Goal: Transaction & Acquisition: Purchase product/service

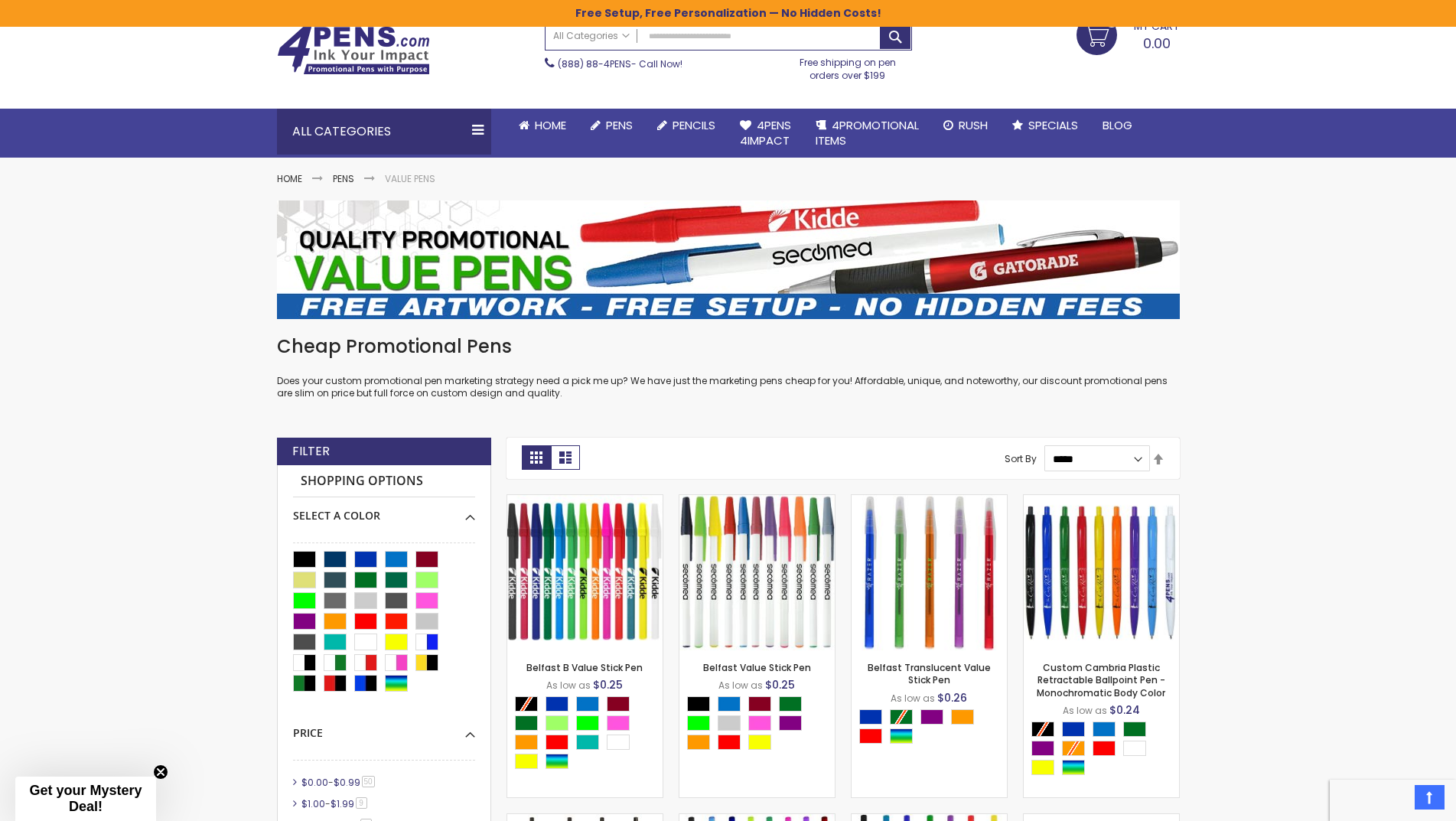
scroll to position [27, 0]
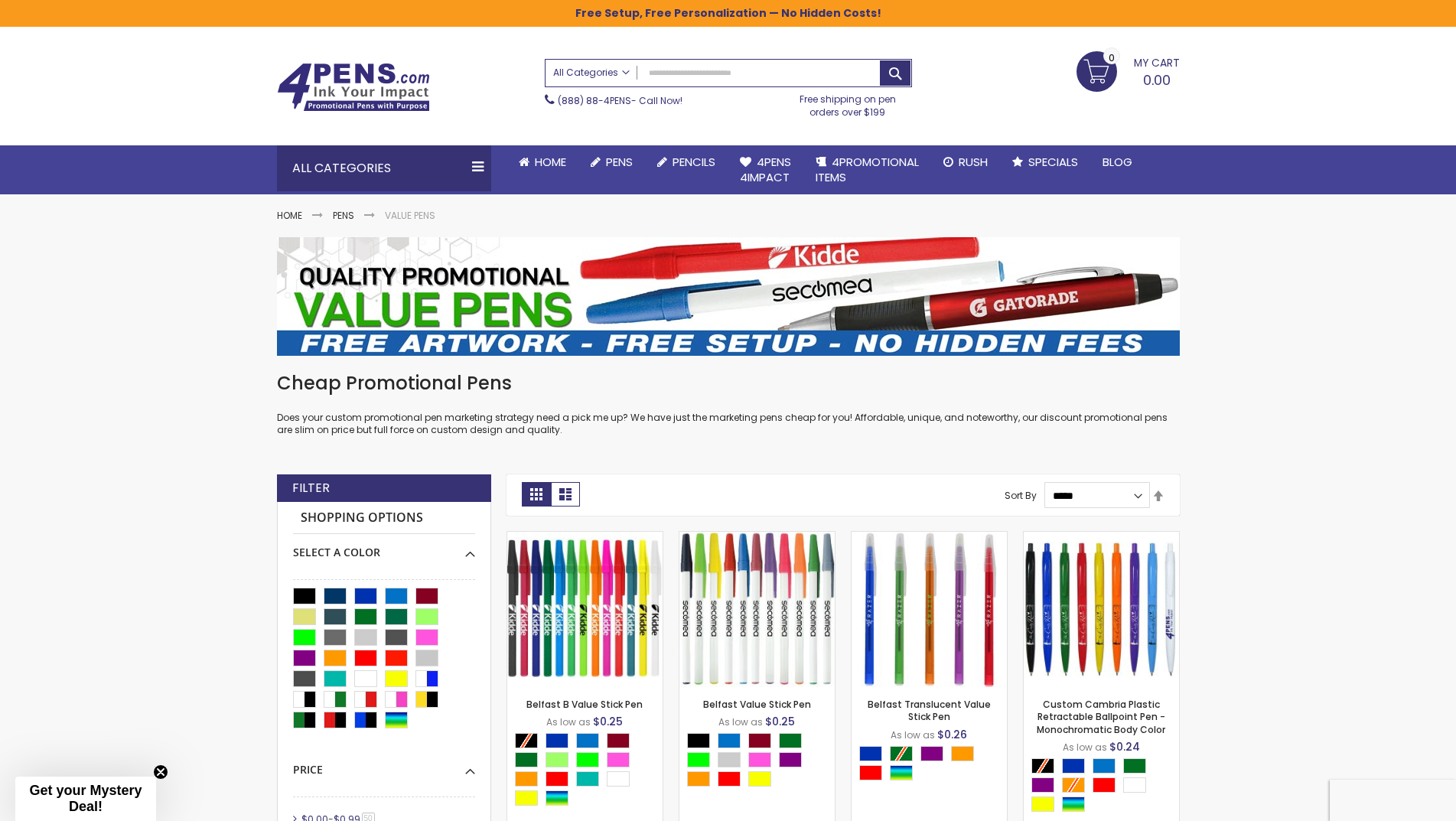
click at [583, 65] on link "All Categories" at bounding box center [591, 72] width 92 height 25
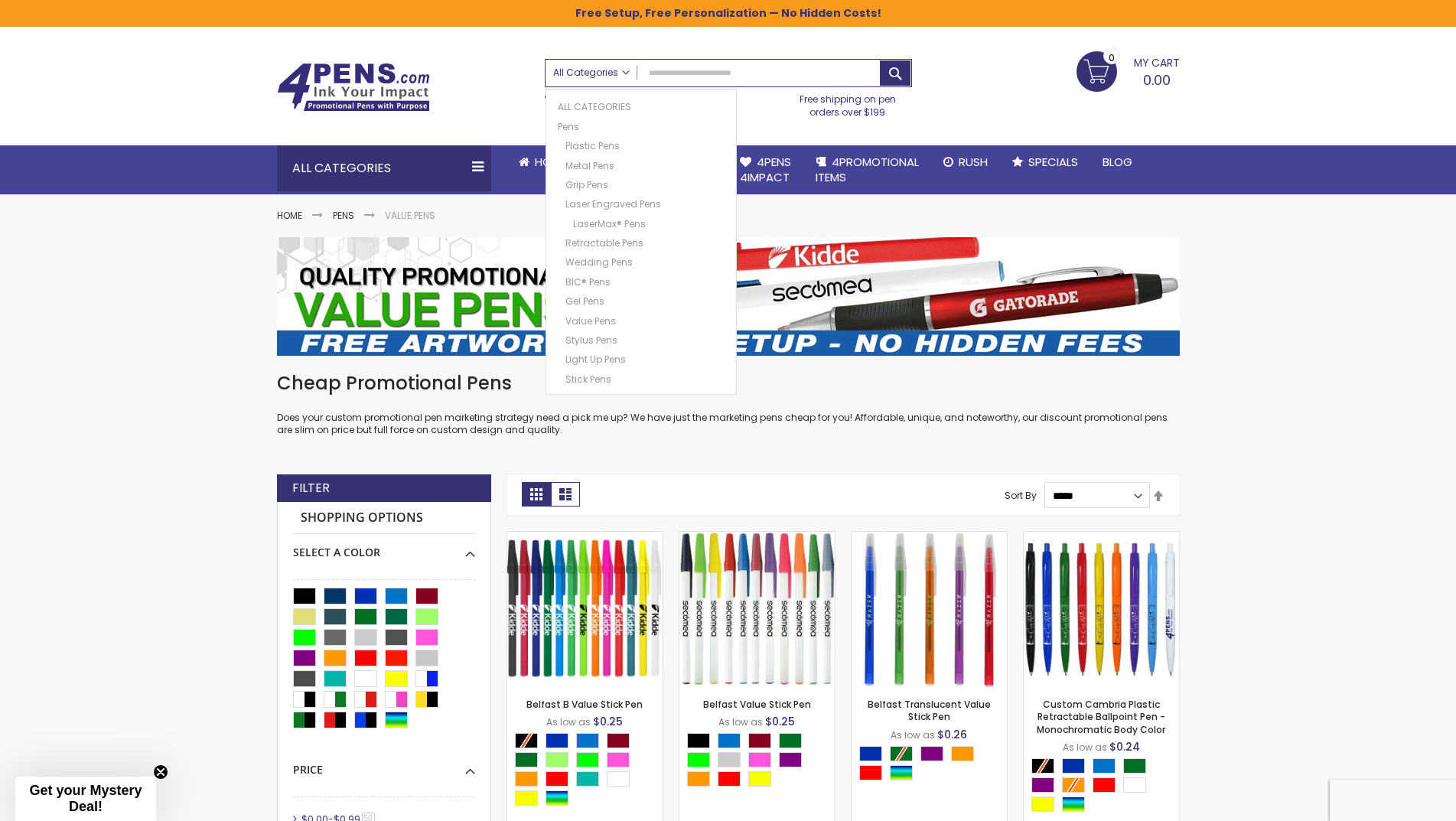
click at [582, 79] on link "All Categories" at bounding box center [591, 72] width 92 height 25
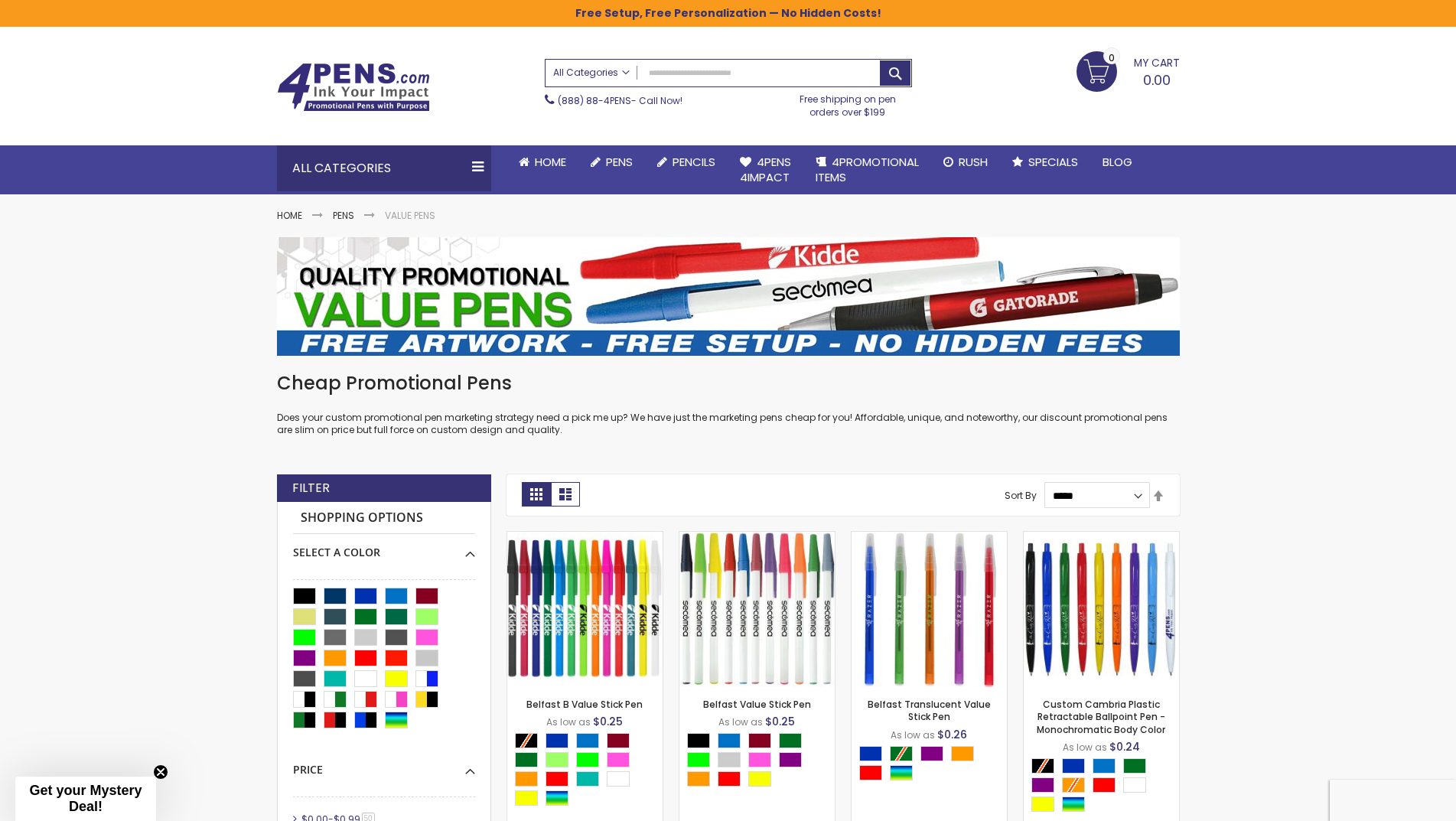
click at [611, 68] on span "All Categories" at bounding box center [591, 72] width 76 height 12
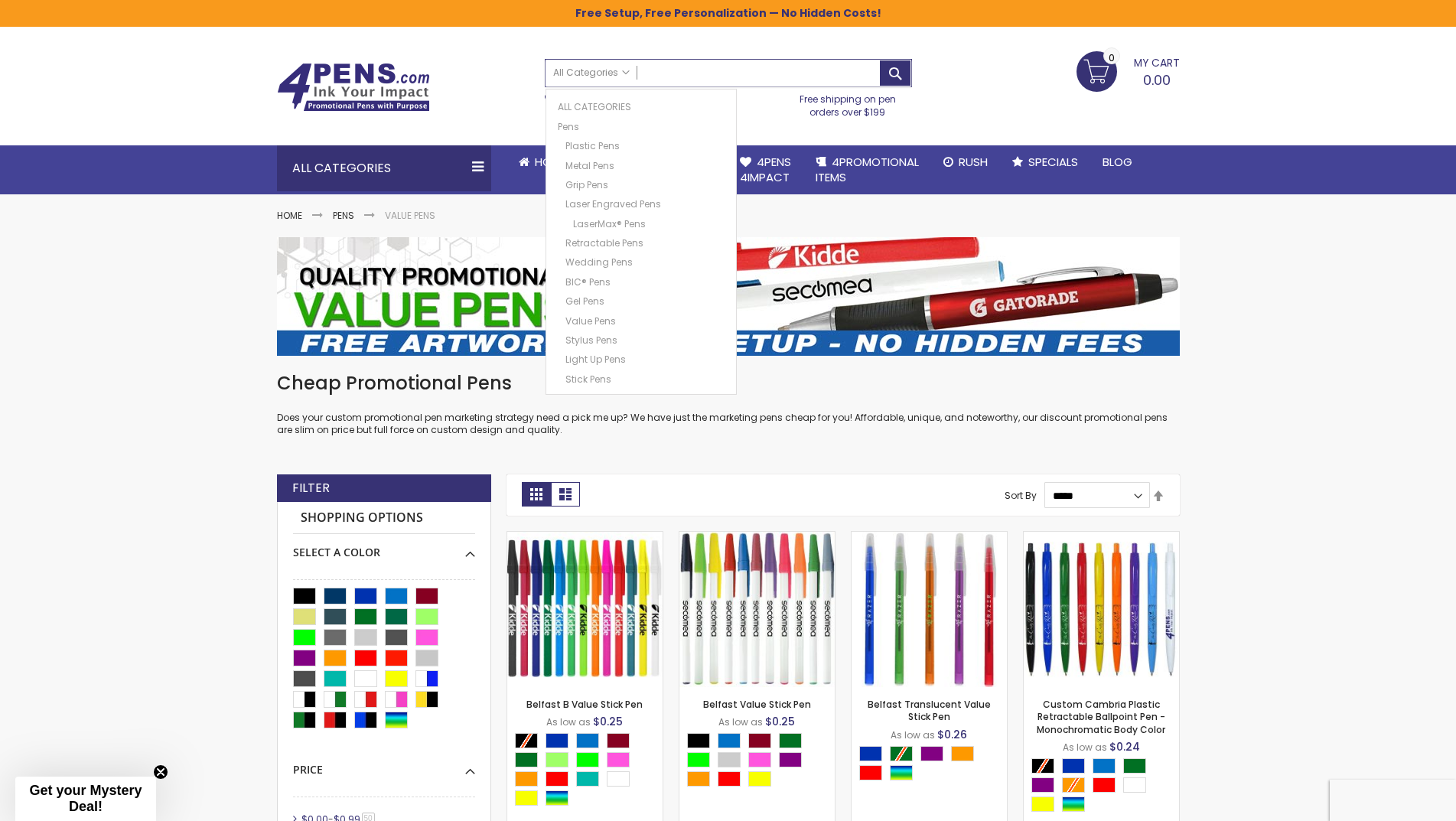
click at [674, 68] on input "Search" at bounding box center [728, 73] width 366 height 27
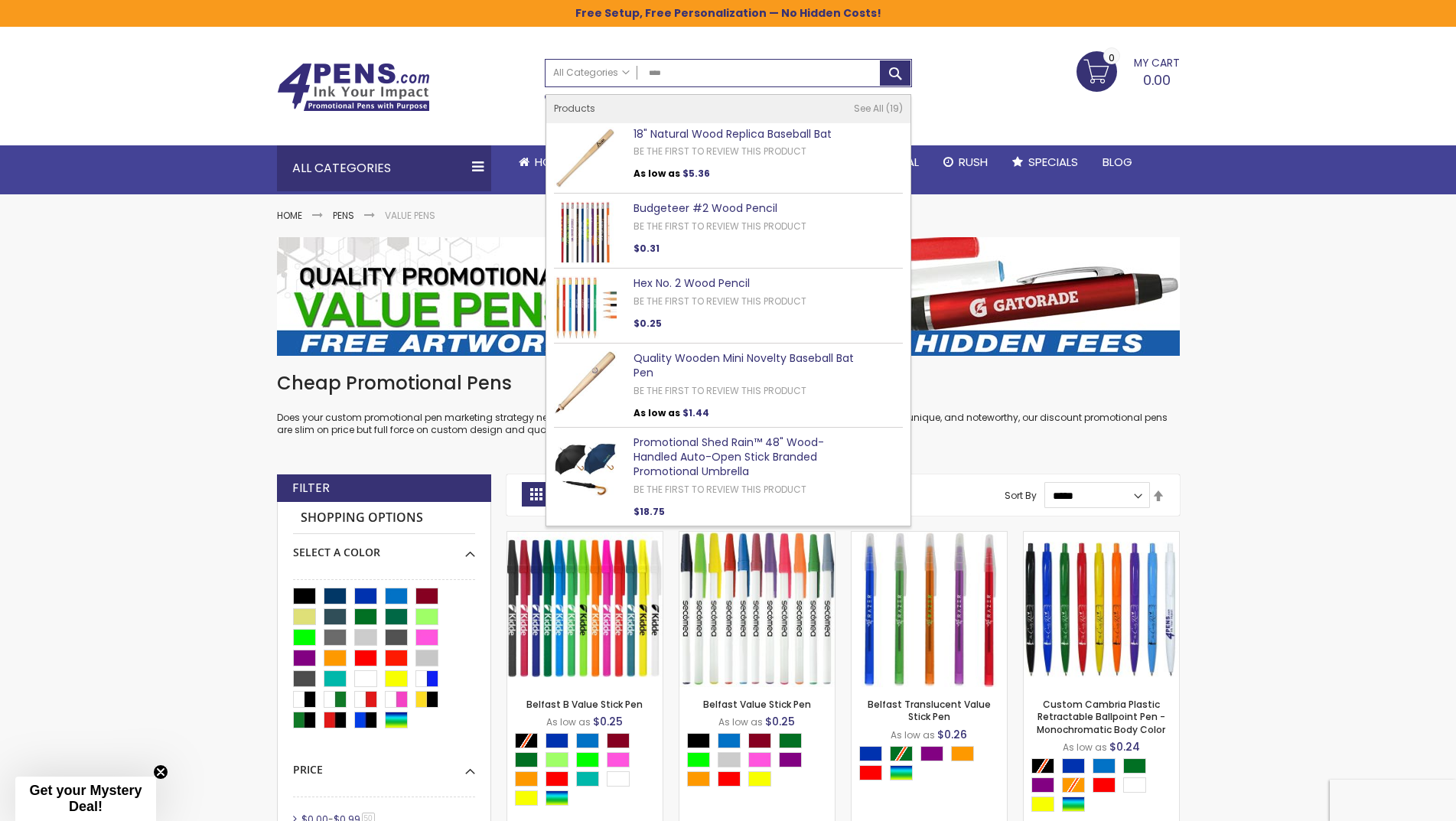
type input "****"
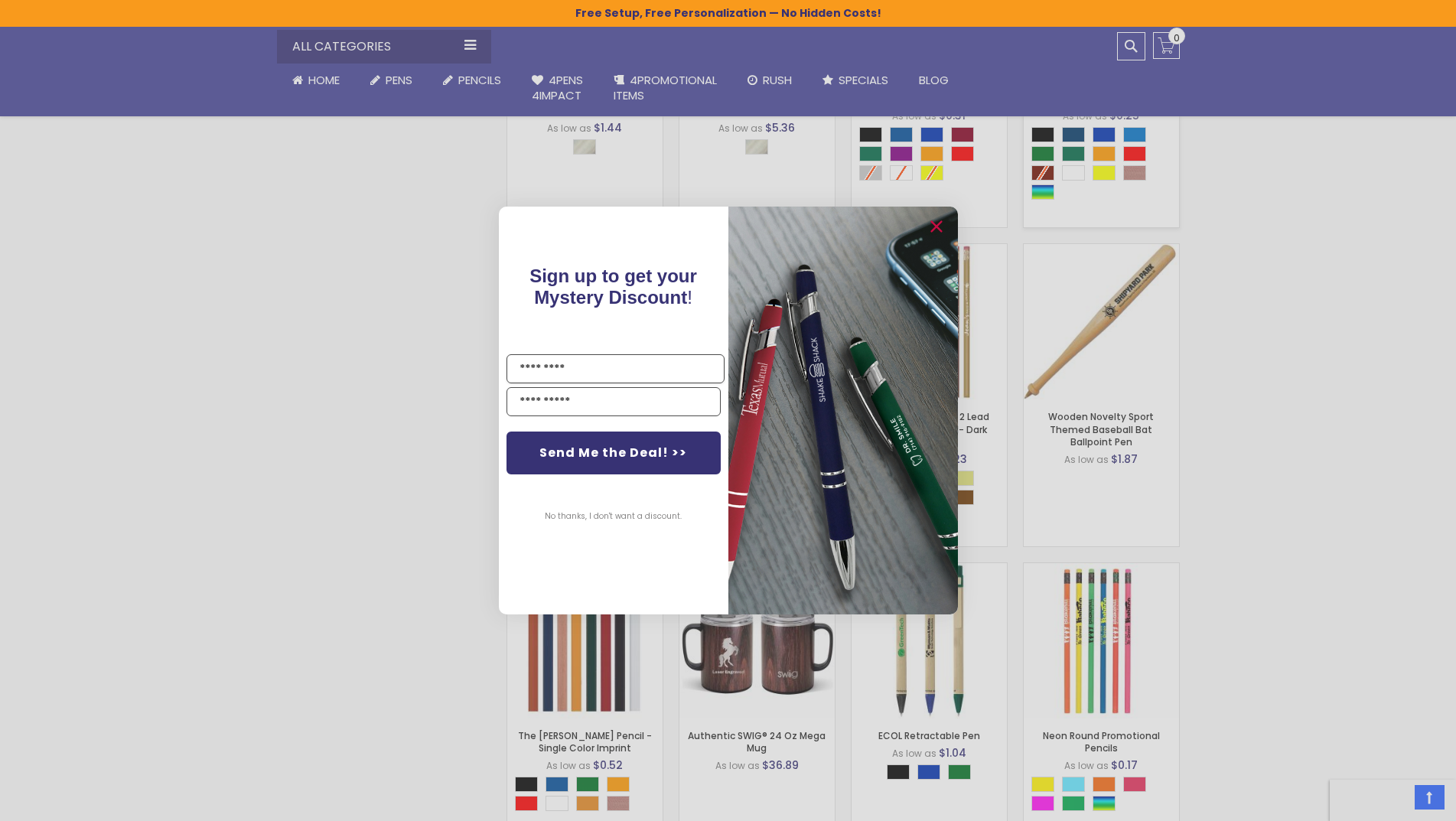
scroll to position [766, 0]
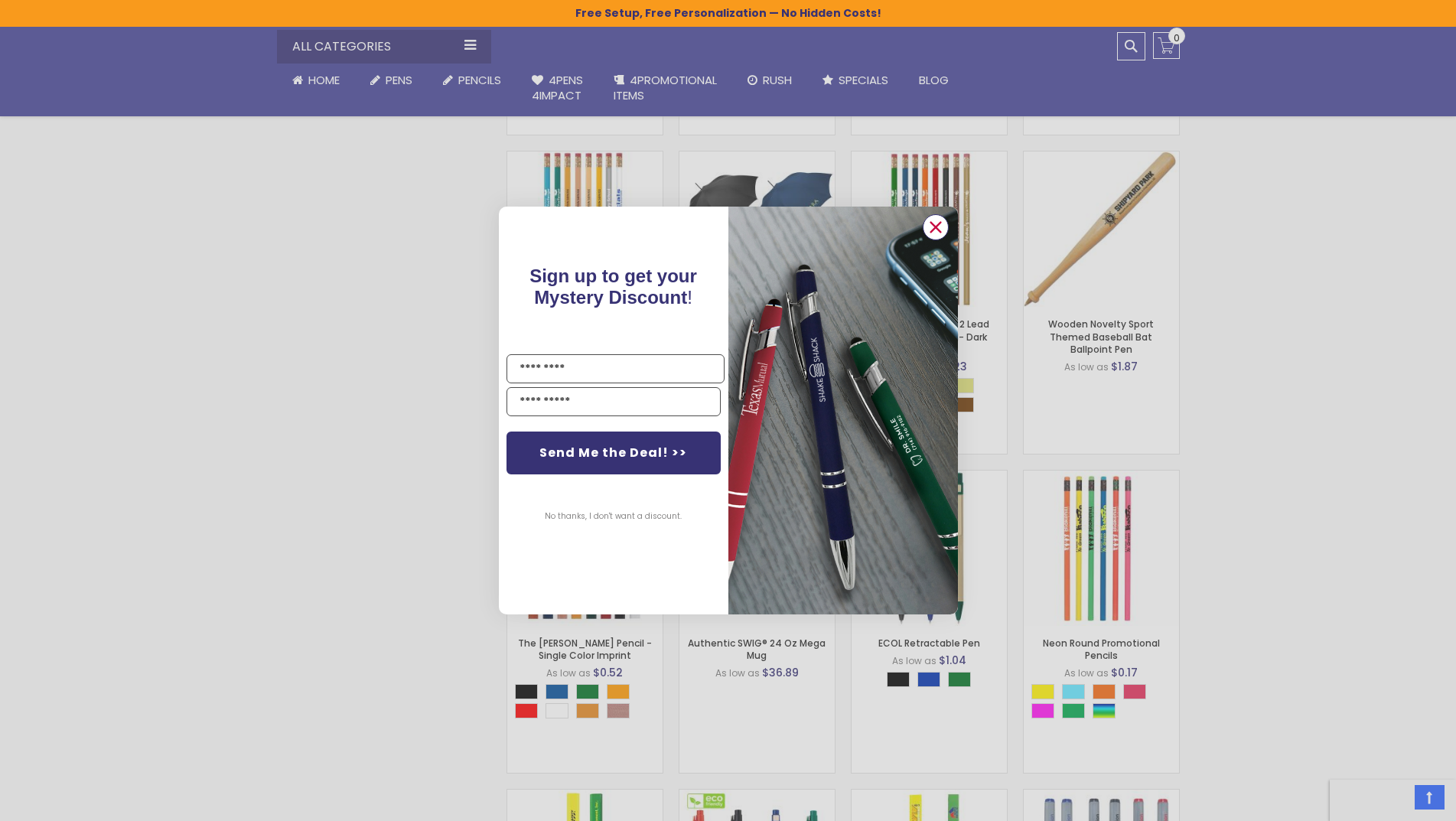
click at [938, 237] on circle "Close dialog" at bounding box center [935, 227] width 23 height 23
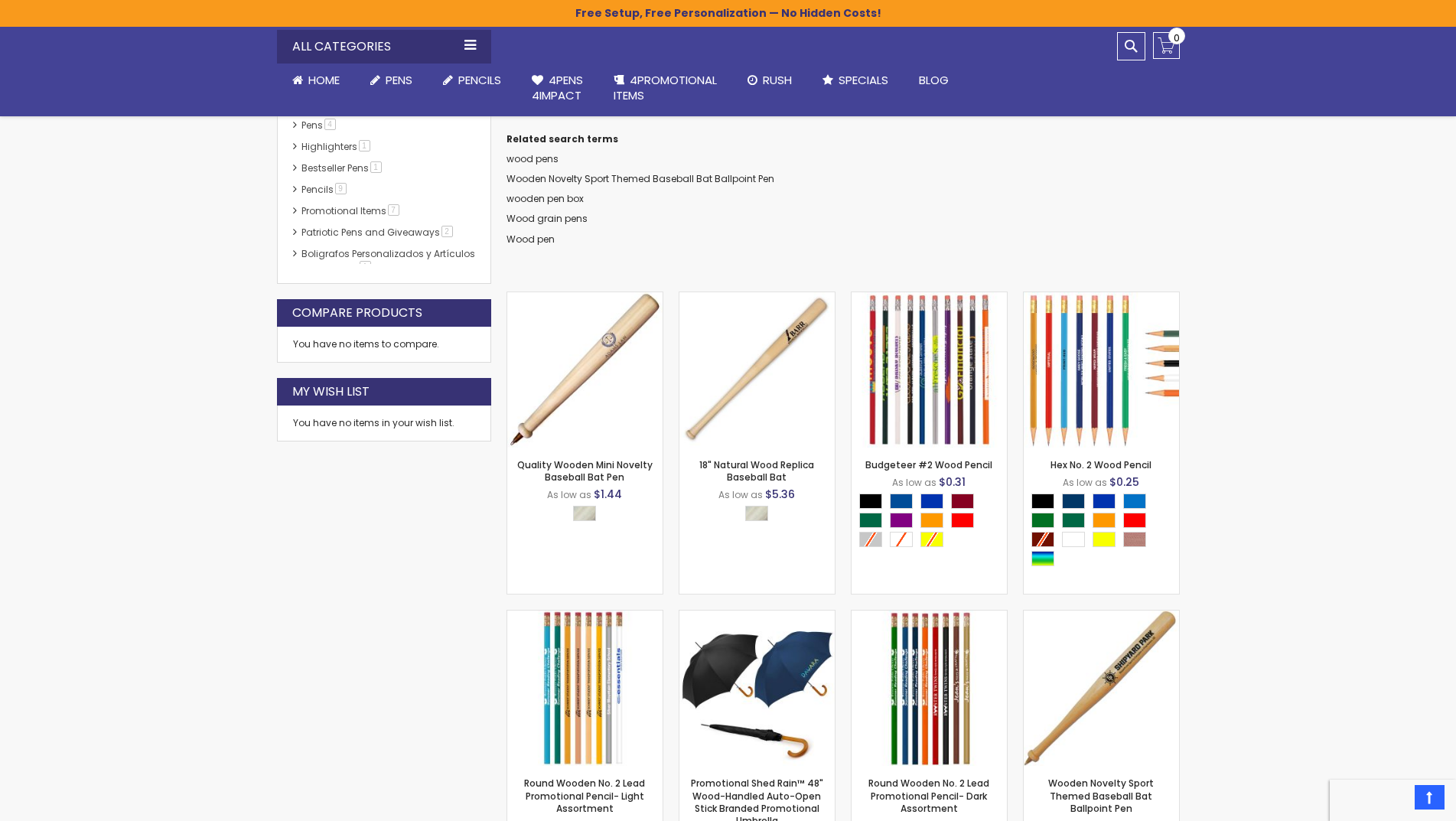
scroll to position [0, 0]
